Goal: Task Accomplishment & Management: Use online tool/utility

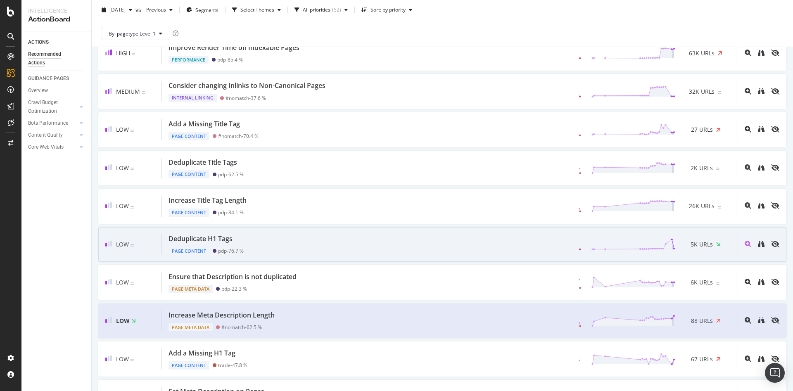
scroll to position [226, 0]
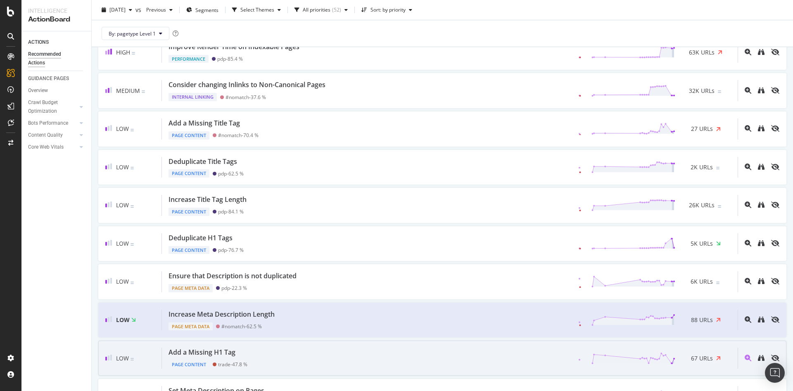
click at [299, 353] on div "Add a Missing H1 Tag Page Content trade - 47.8 % 67 URLs" at bounding box center [450, 358] width 576 height 21
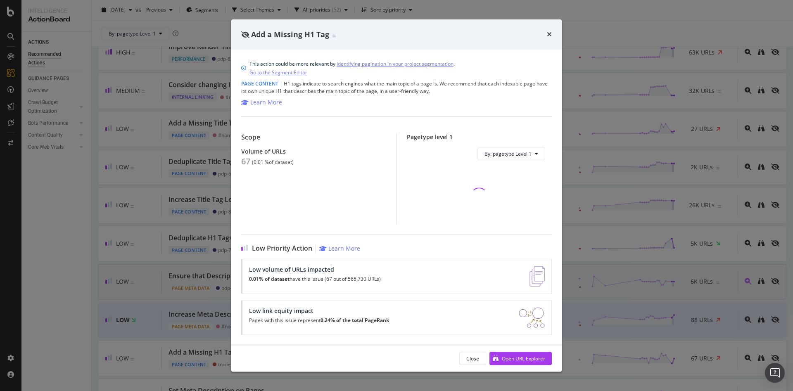
drag, startPoint x: 476, startPoint y: 357, endPoint x: 321, endPoint y: 292, distance: 168.2
click at [477, 358] on div "Close" at bounding box center [473, 358] width 13 height 7
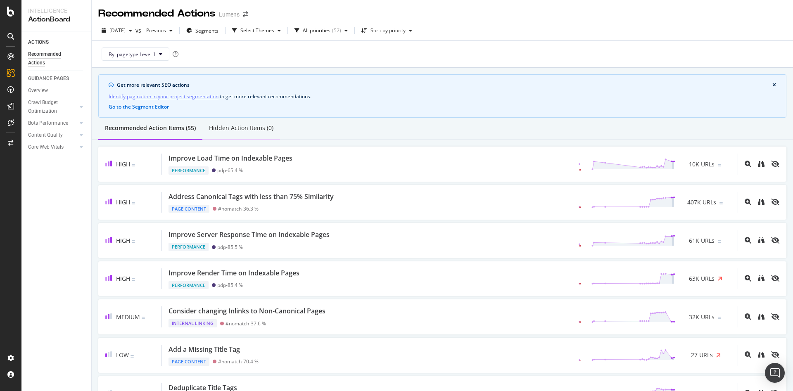
click at [231, 127] on div "Hidden Action Items (0)" at bounding box center [241, 128] width 64 height 8
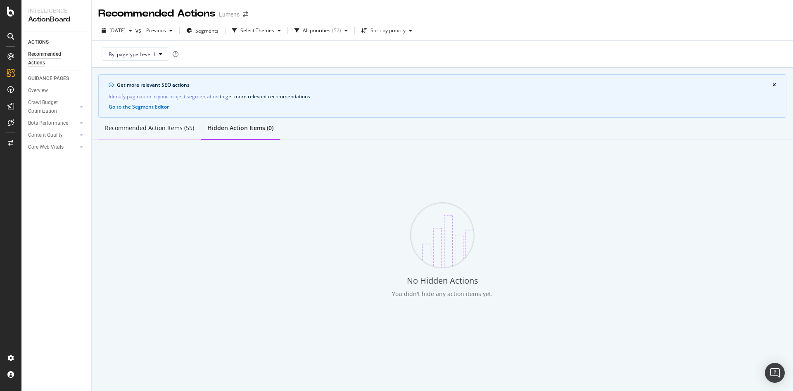
click at [146, 130] on div "Recommended Action Items (55)" at bounding box center [149, 128] width 89 height 8
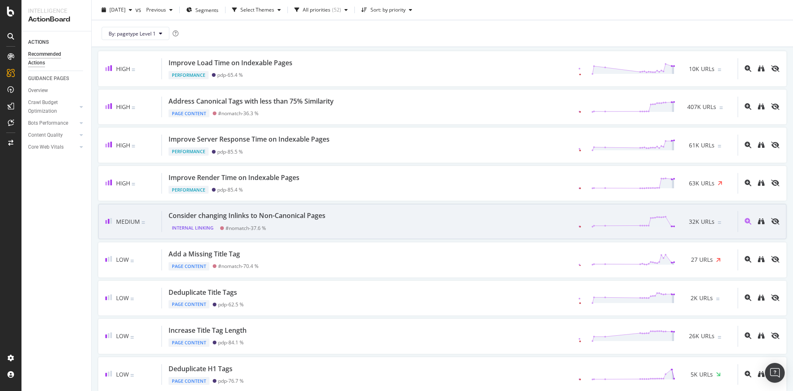
scroll to position [96, 0]
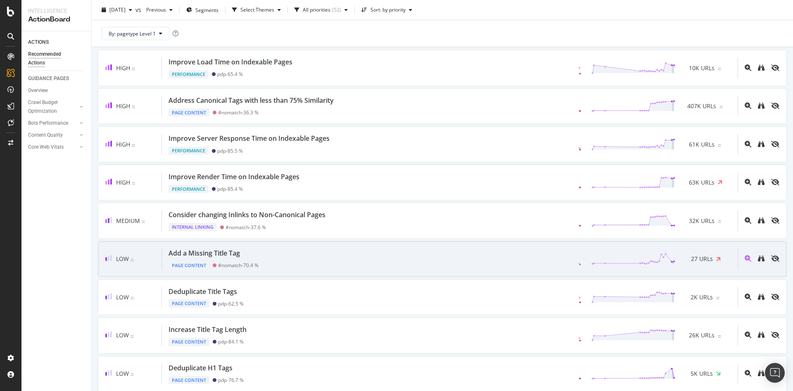
click at [474, 265] on div "Add a Missing Title Tag Page Content #nomatch - 70.4 % 27 URLs" at bounding box center [450, 259] width 576 height 21
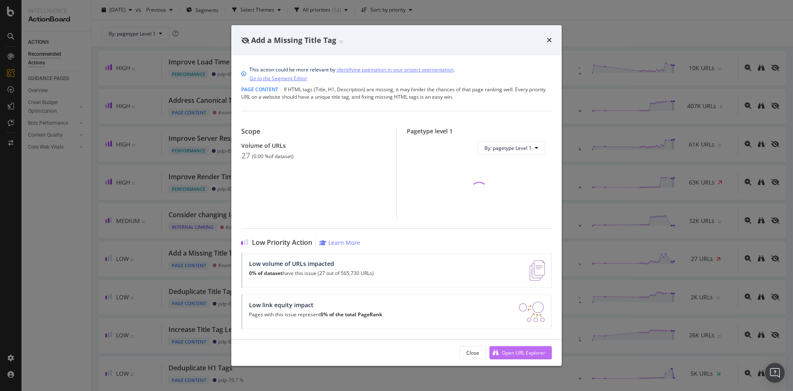
click at [527, 357] on div "Open URL Explorer" at bounding box center [518, 353] width 56 height 12
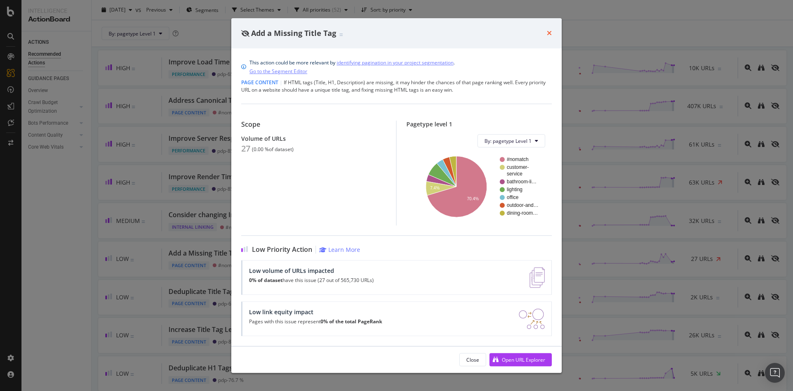
click at [550, 30] on icon "times" at bounding box center [549, 33] width 5 height 7
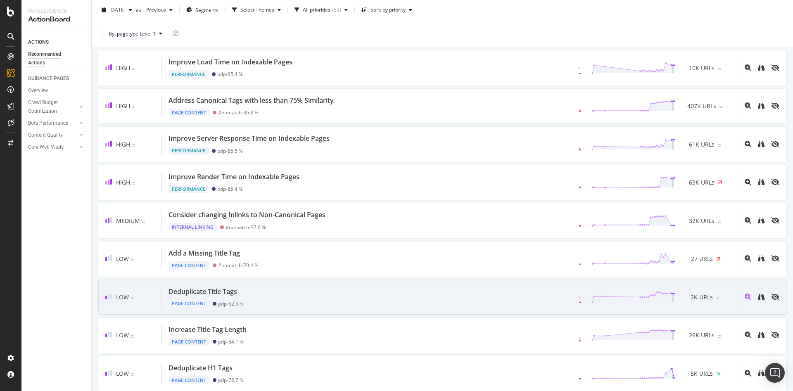
click at [355, 296] on div "Deduplicate Title Tags Page Content pdp - 62.5 % 2K URLs" at bounding box center [450, 297] width 576 height 21
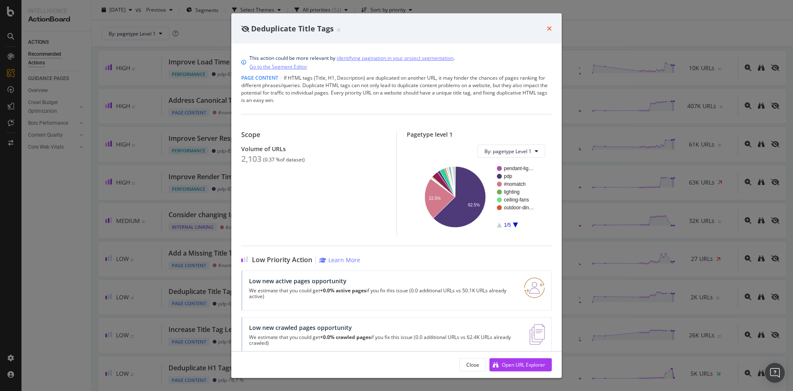
click at [548, 29] on icon "times" at bounding box center [549, 28] width 5 height 7
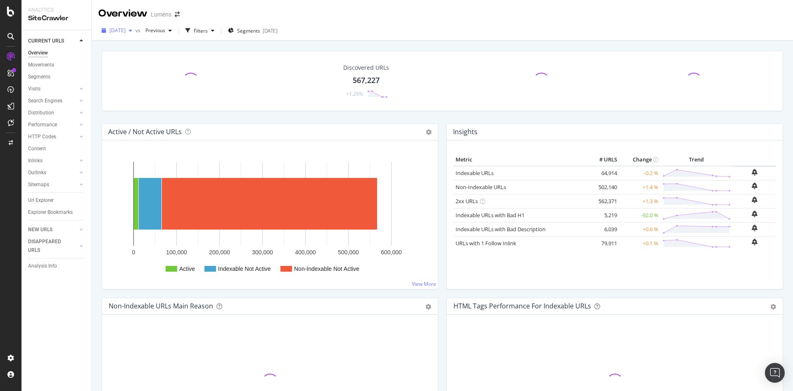
click at [124, 33] on span "[DATE]" at bounding box center [118, 30] width 16 height 7
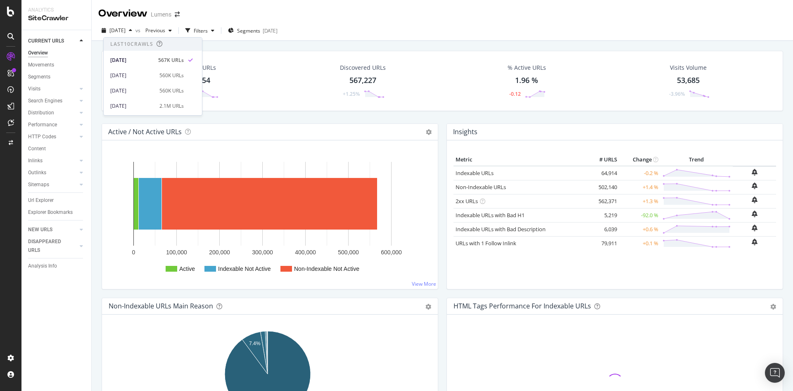
click at [384, 29] on div "2025 Aug. 31st vs Previous Filters Segments 2025-07-30" at bounding box center [443, 32] width 702 height 17
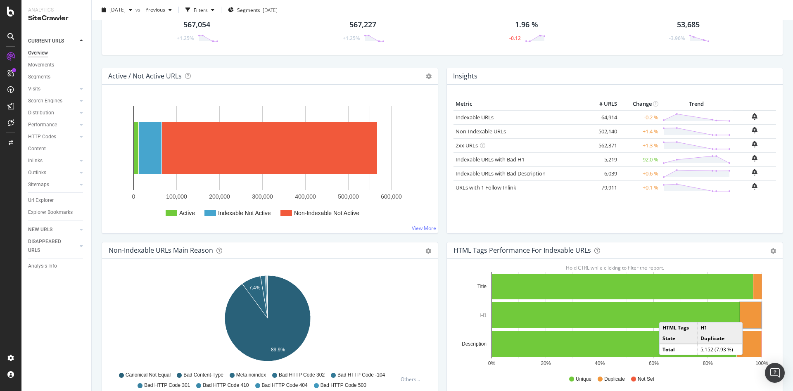
click at [742, 314] on rect "A chart." at bounding box center [751, 316] width 21 height 26
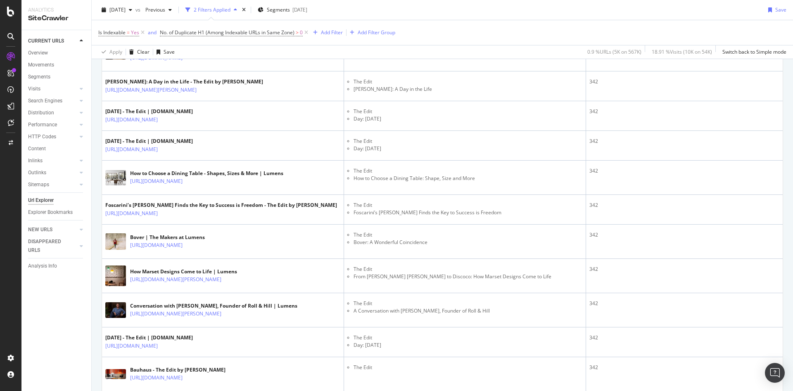
scroll to position [295, 0]
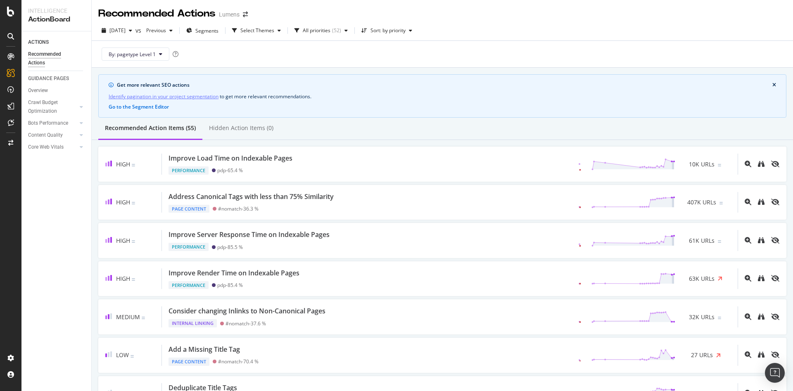
scroll to position [96, 0]
